Goal: Complete application form

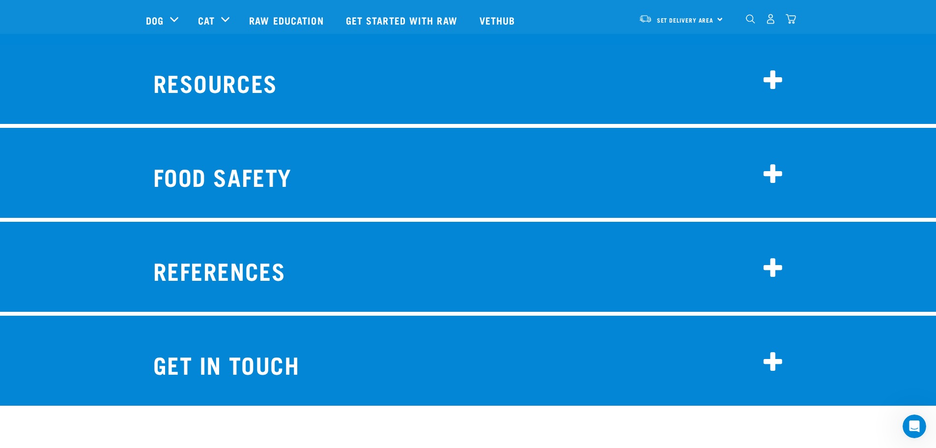
scroll to position [7714, 0]
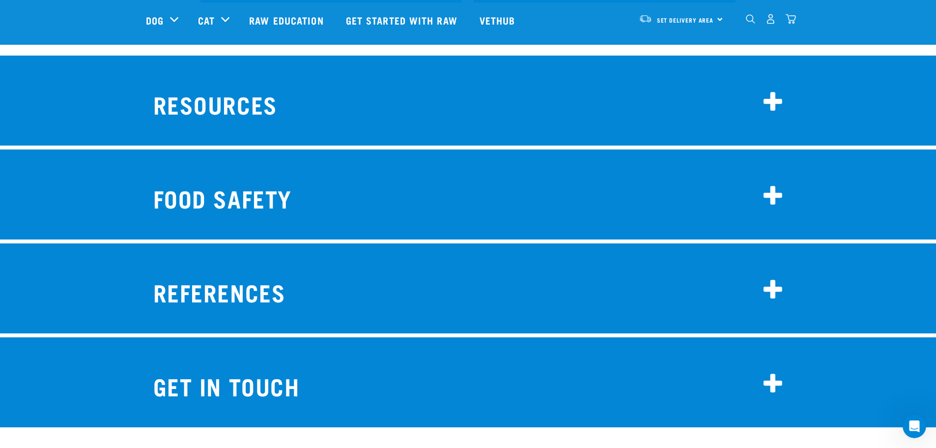
click at [780, 372] on icon at bounding box center [774, 384] width 20 height 24
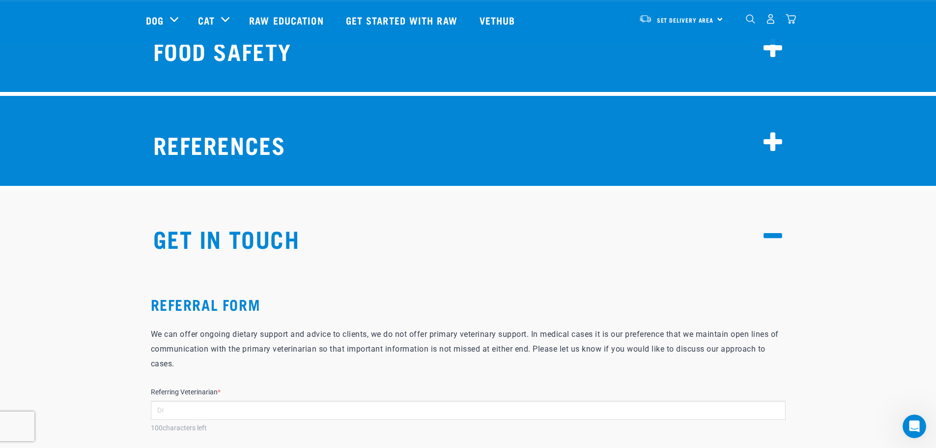
click at [214, 400] on input "Referring Veterinarian *" at bounding box center [468, 409] width 635 height 19
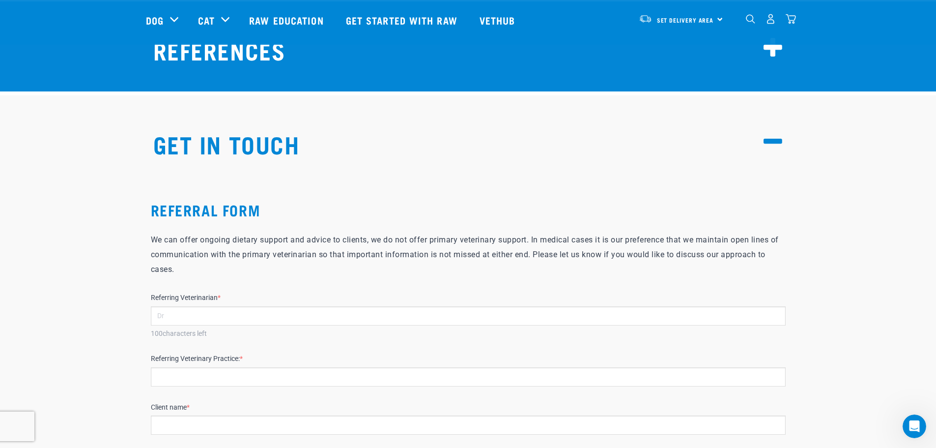
scroll to position [7959, 0]
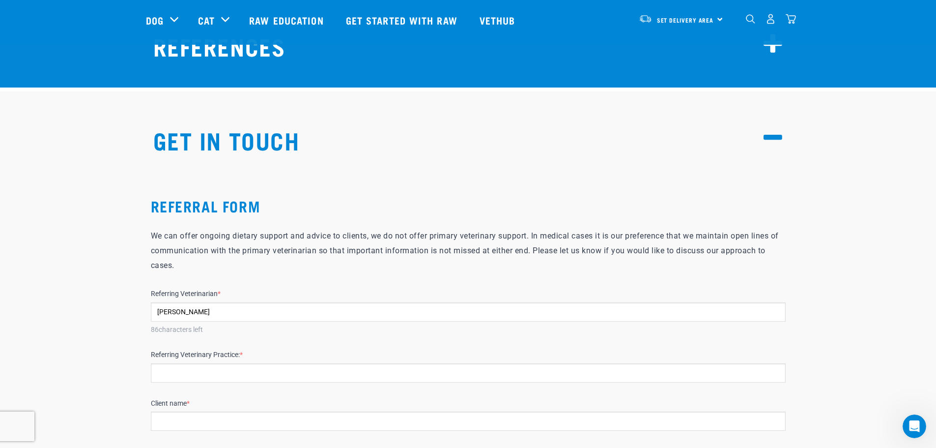
click at [157, 302] on input "[PERSON_NAME]" at bounding box center [468, 311] width 635 height 19
click at [160, 302] on input "[PERSON_NAME]" at bounding box center [468, 311] width 635 height 19
type input "[PERSON_NAME]"
click at [176, 363] on input "Referring Veterinary Practice: *" at bounding box center [468, 372] width 635 height 19
type input "papamoa vets"
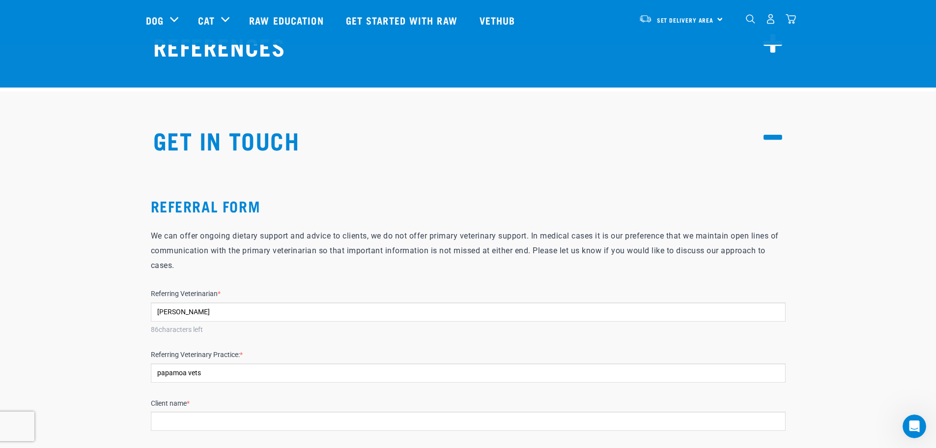
click at [176, 411] on input "Client name *" at bounding box center [468, 420] width 635 height 19
